Goal: Obtain resource: Download file/media

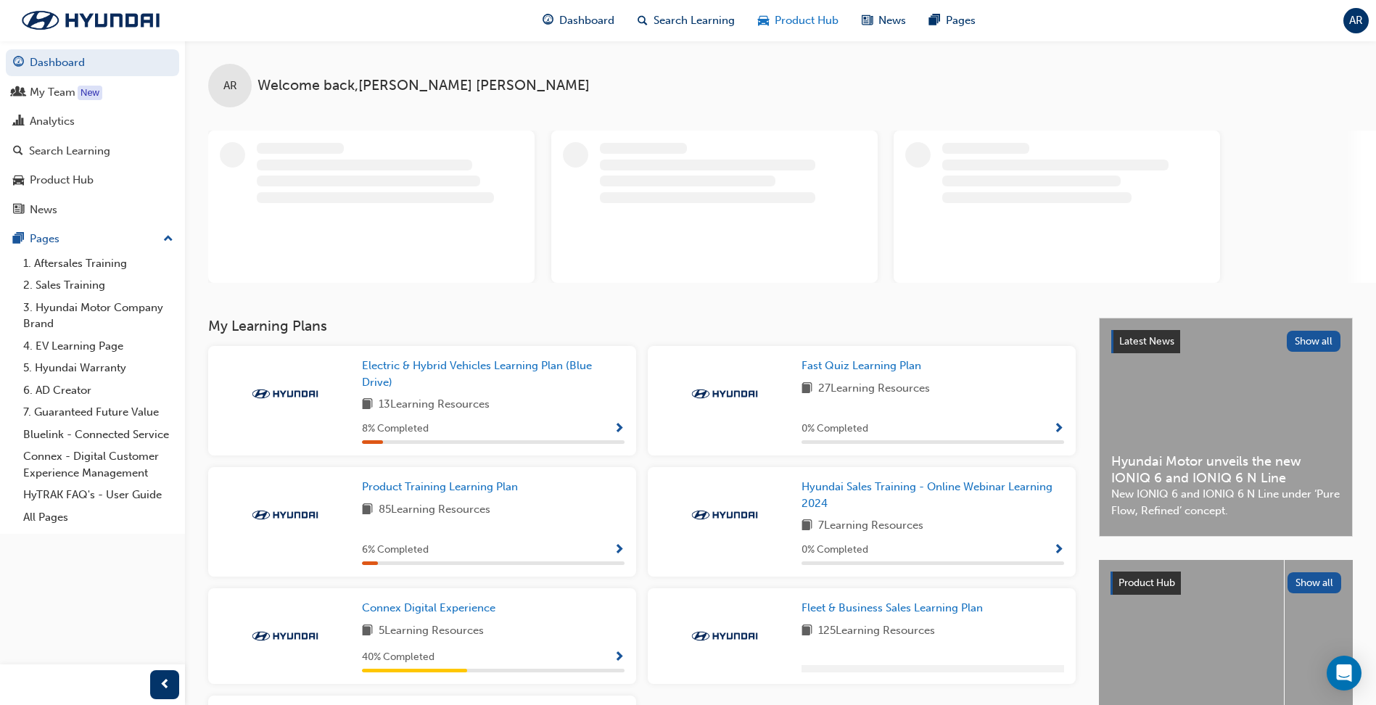
click at [802, 18] on span "Product Hub" at bounding box center [807, 20] width 64 height 17
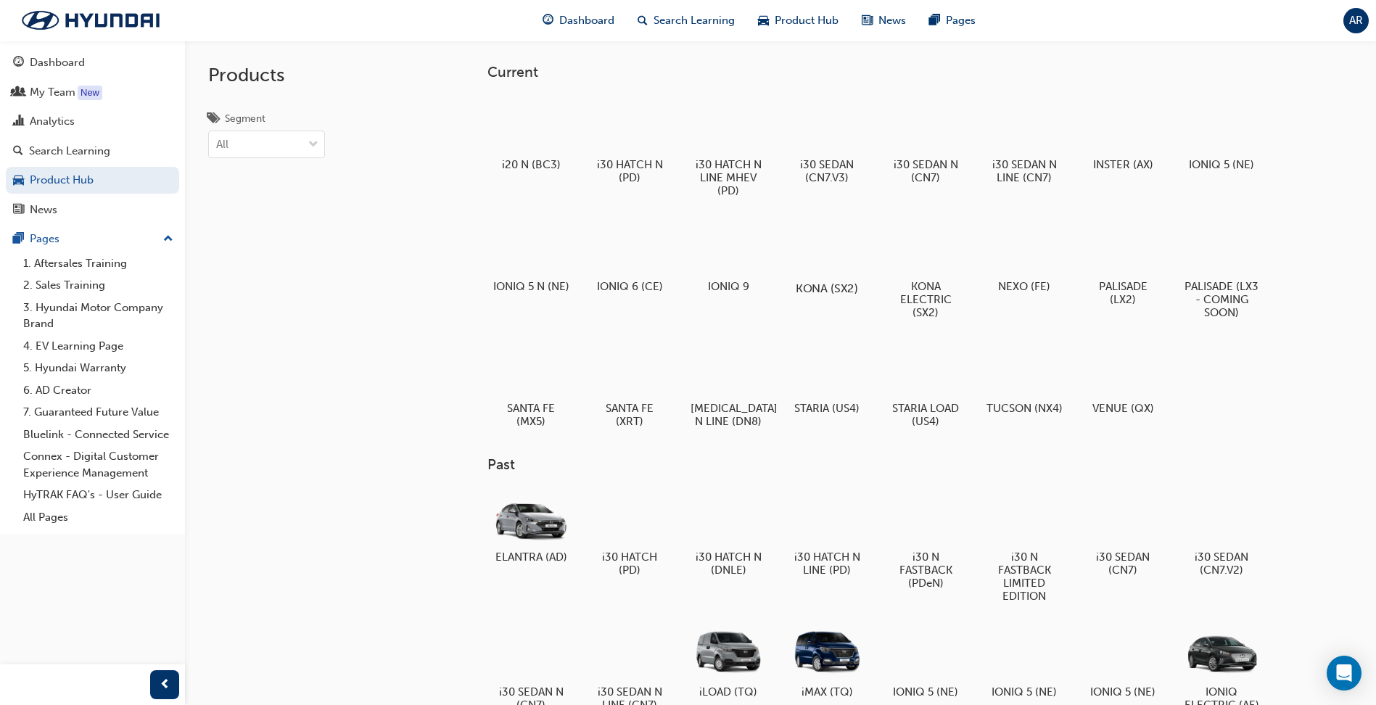
click at [839, 256] on div at bounding box center [827, 247] width 81 height 58
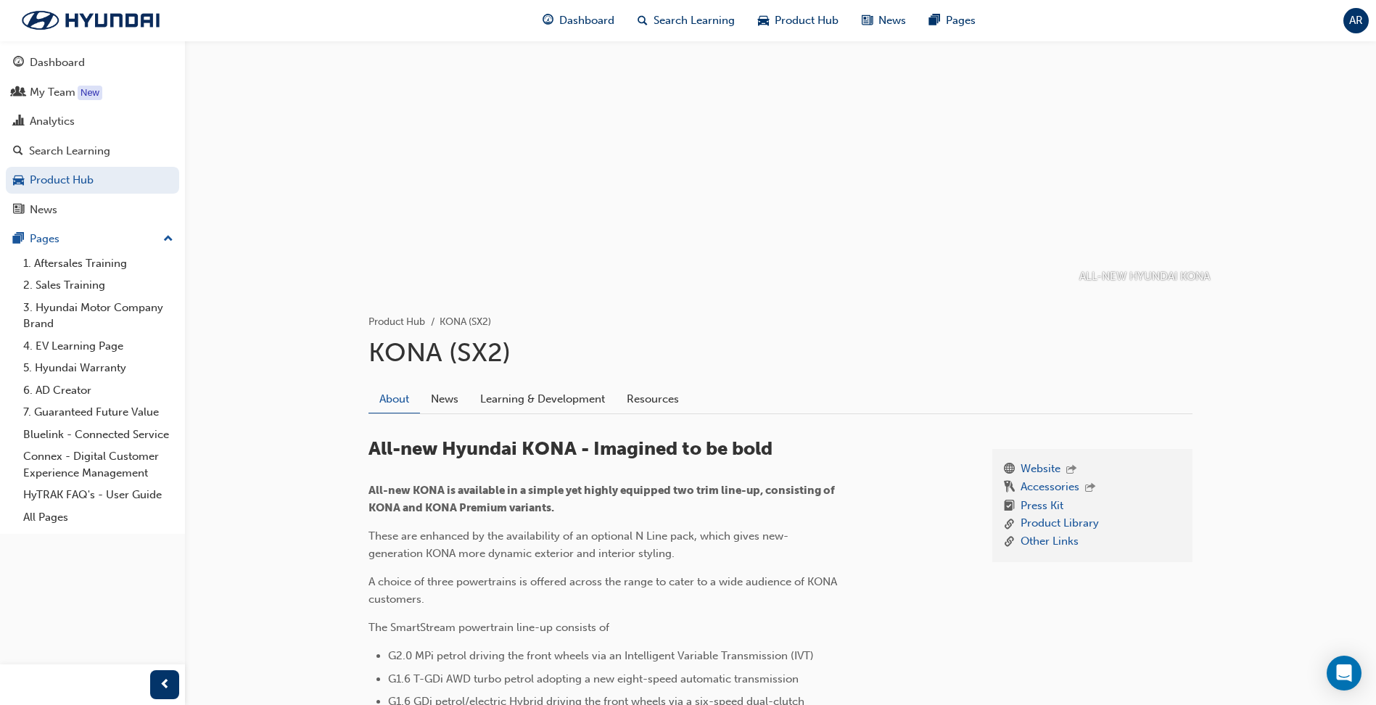
scroll to position [15, 0]
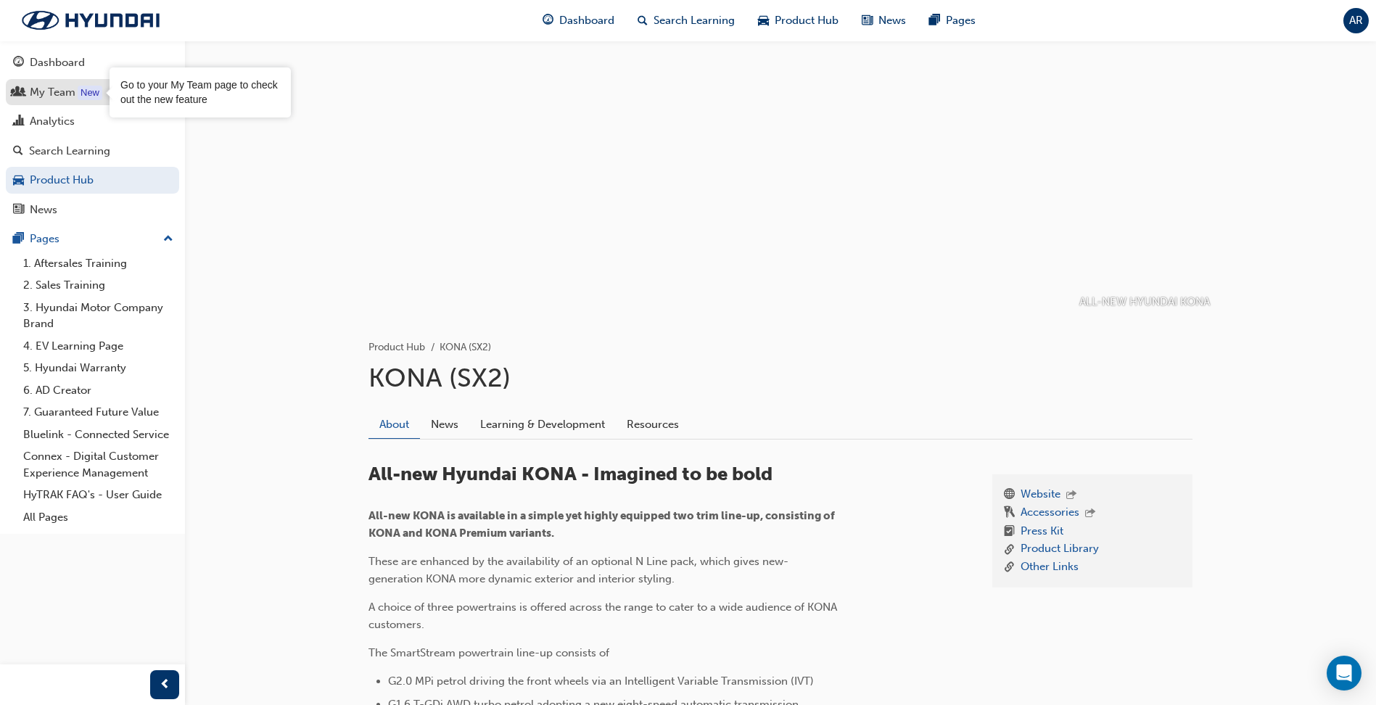
click at [89, 93] on div "New" at bounding box center [90, 93] width 25 height 15
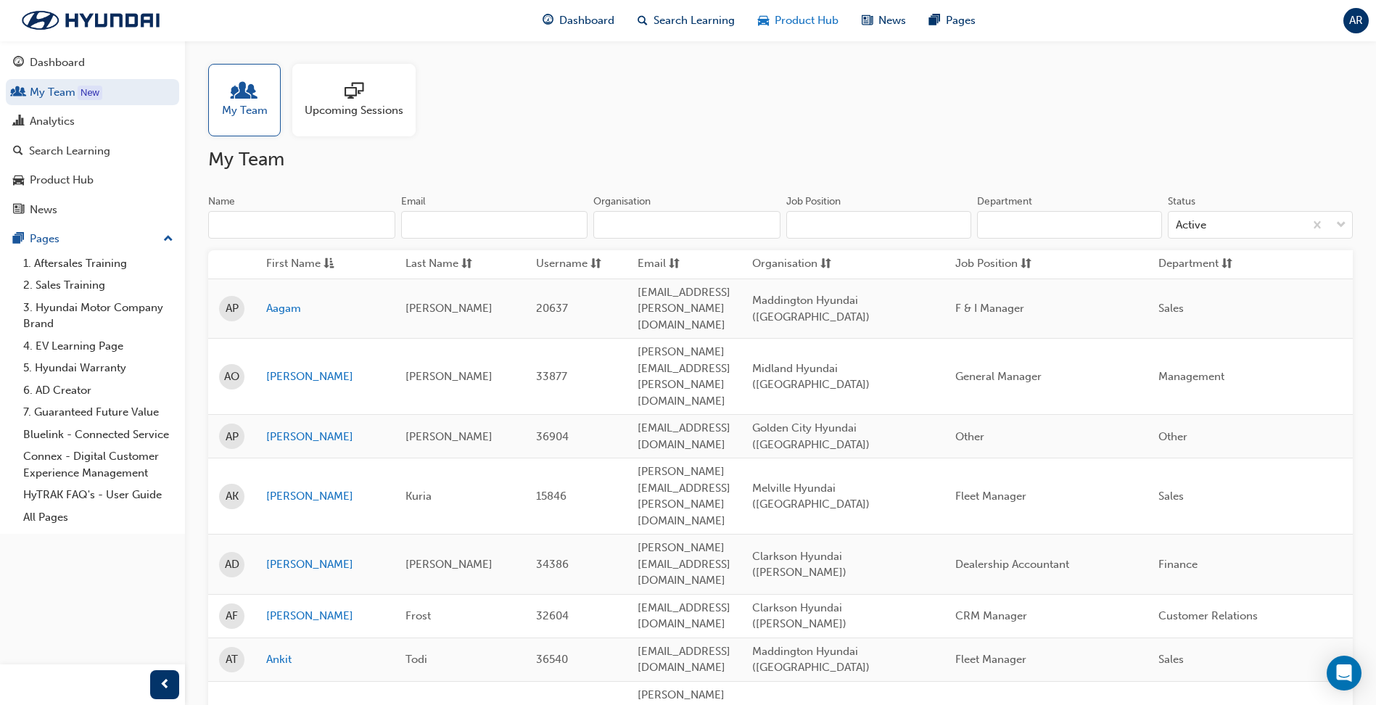
click at [804, 20] on span "Product Hub" at bounding box center [807, 20] width 64 height 17
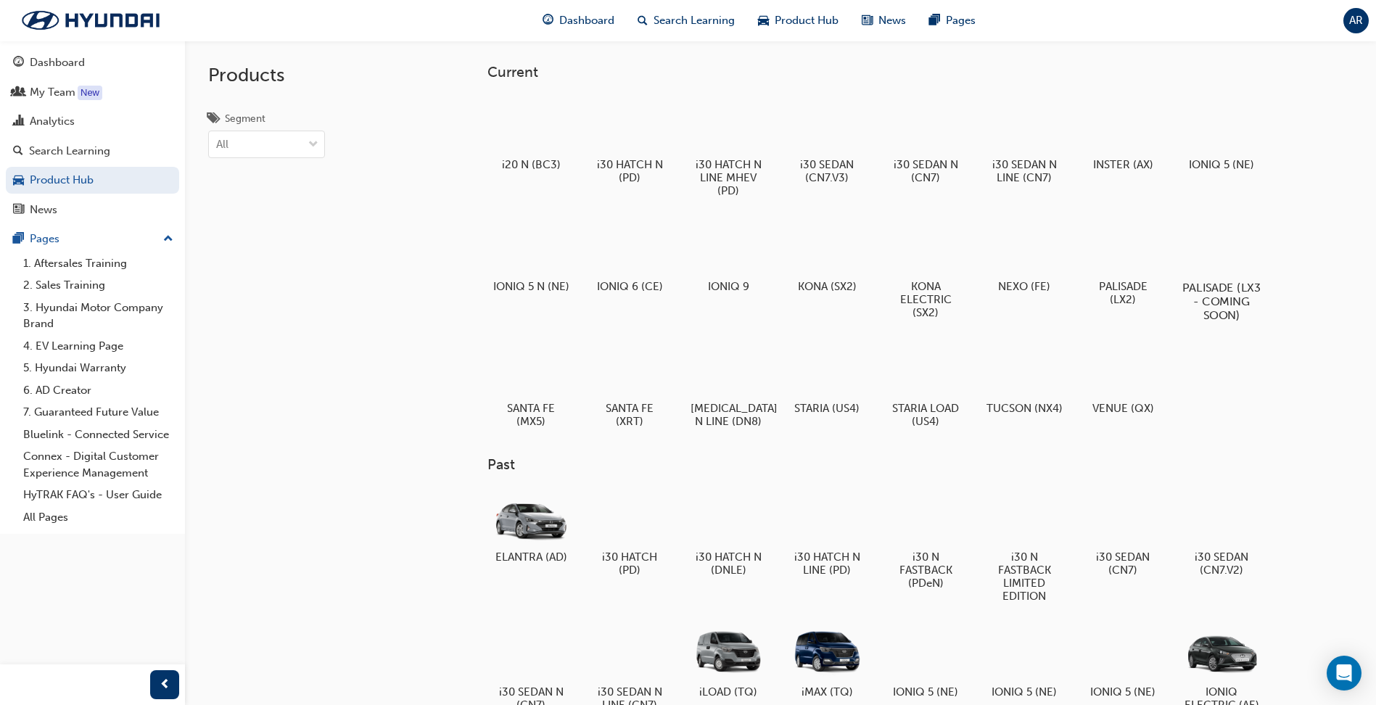
click at [1218, 252] on div at bounding box center [1222, 246] width 81 height 58
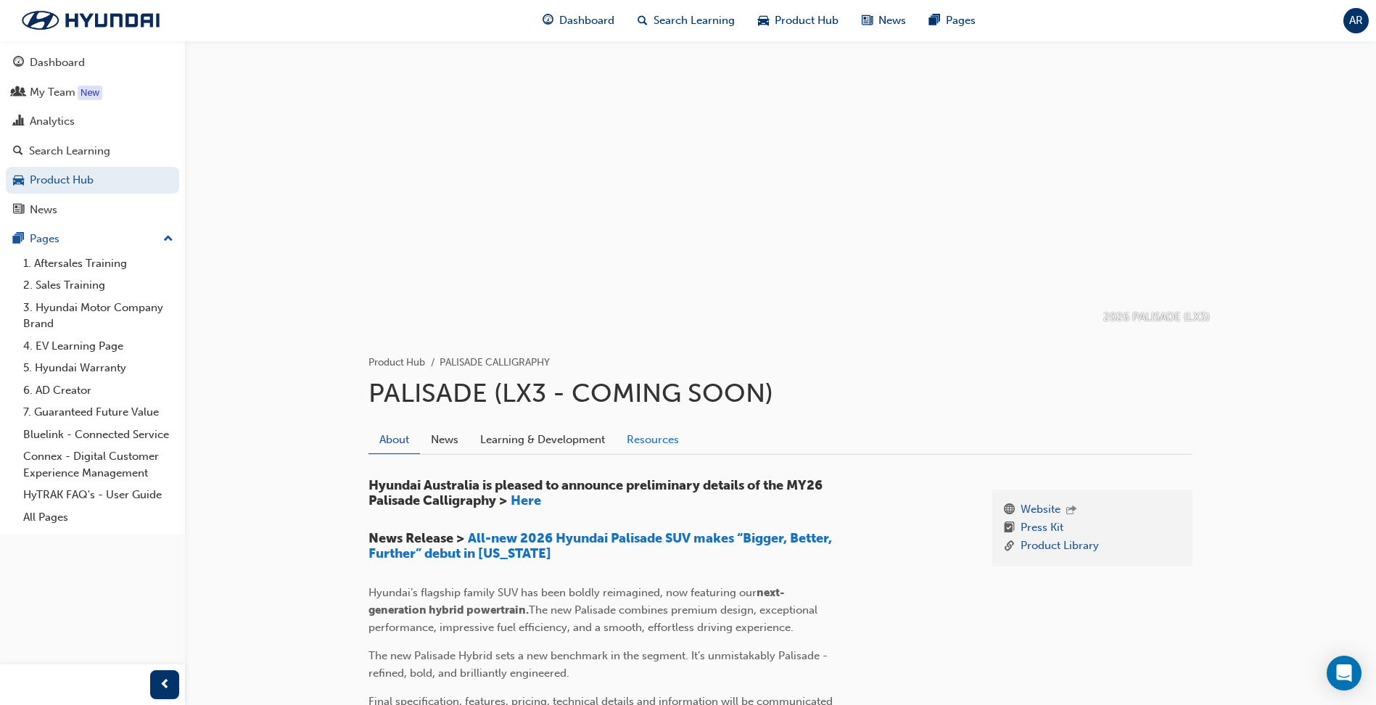
click at [668, 442] on link "Resources" at bounding box center [653, 440] width 74 height 28
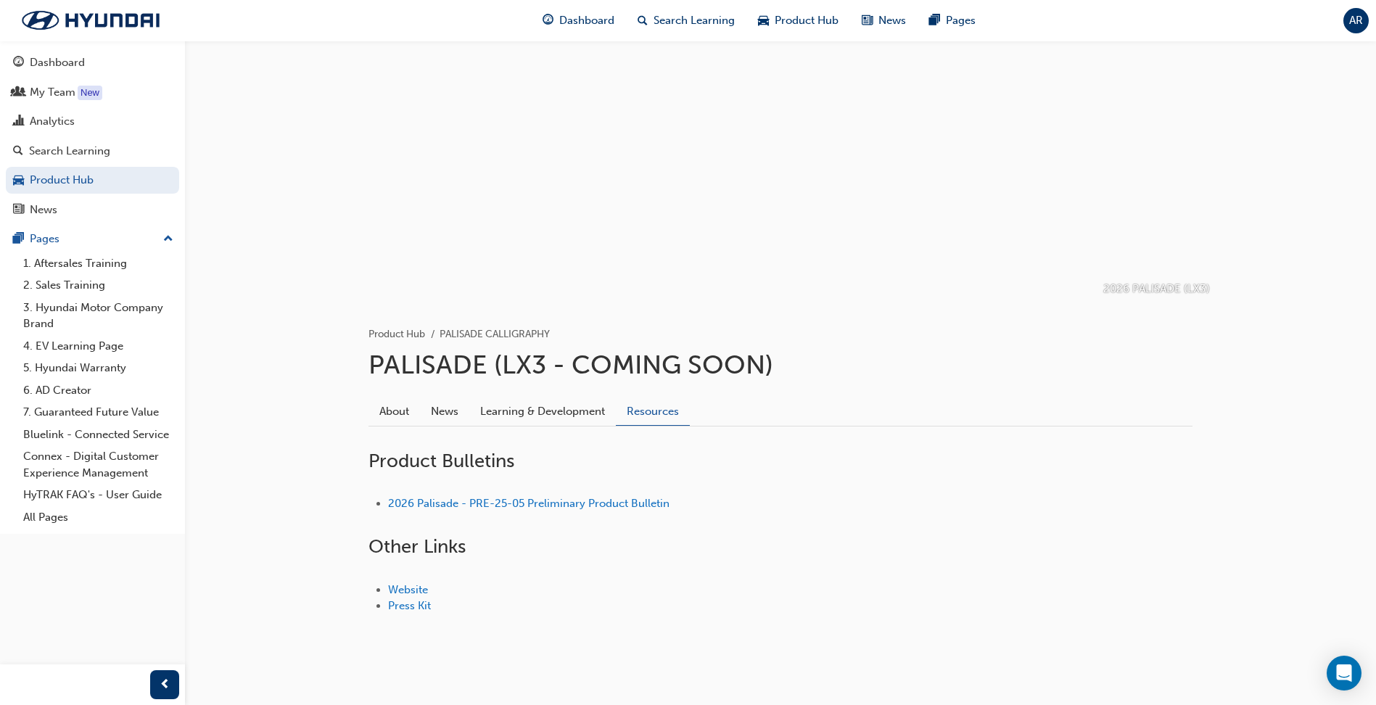
scroll to position [44, 0]
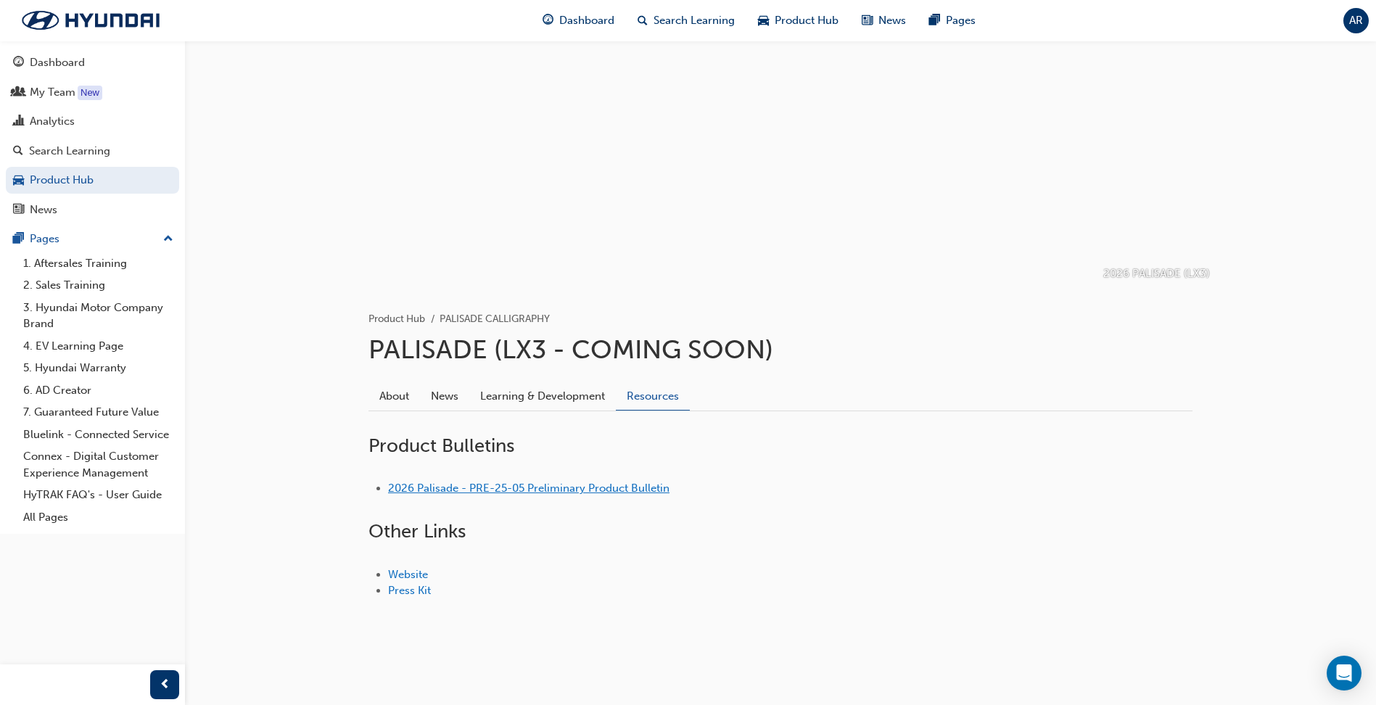
click at [567, 488] on link "2026 Palisade - PRE-25-05 Preliminary Product Bulletin" at bounding box center [529, 488] width 282 height 13
